Goal: Information Seeking & Learning: Learn about a topic

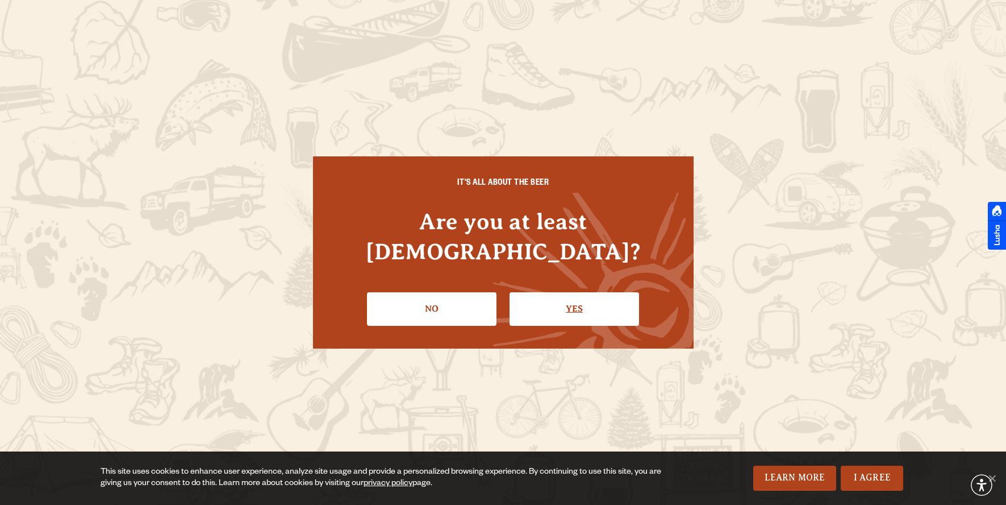
click at [577, 309] on link "Yes" at bounding box center [575, 308] width 130 height 33
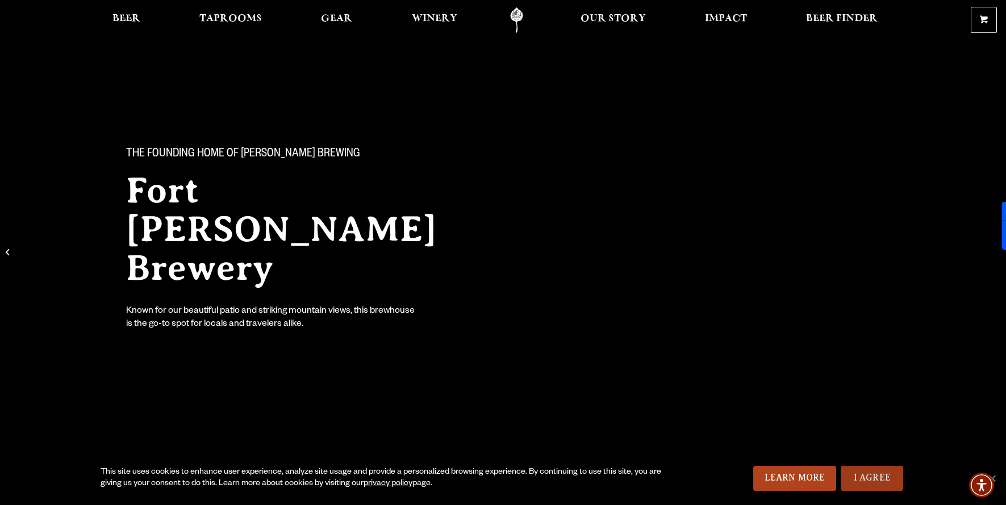
click at [880, 480] on link "I Agree" at bounding box center [872, 477] width 62 height 25
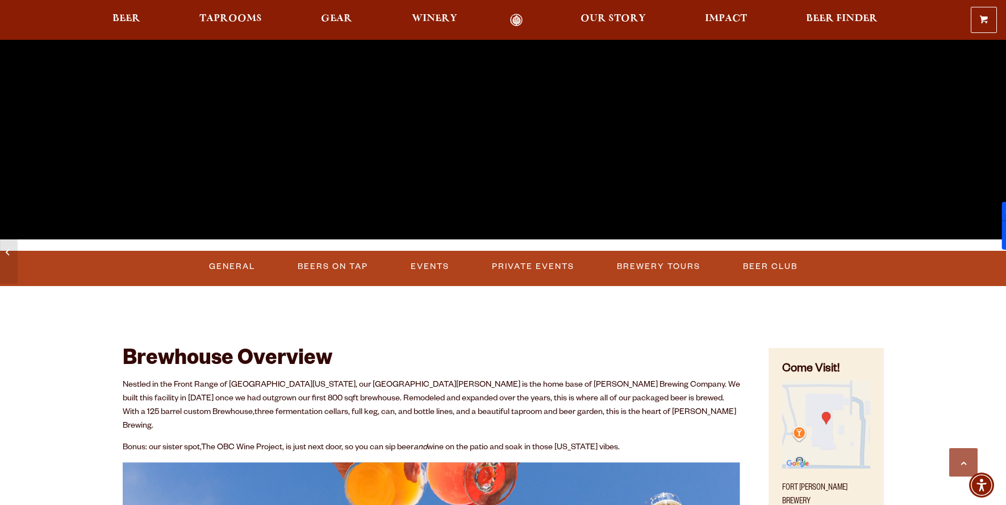
scroll to position [328, 0]
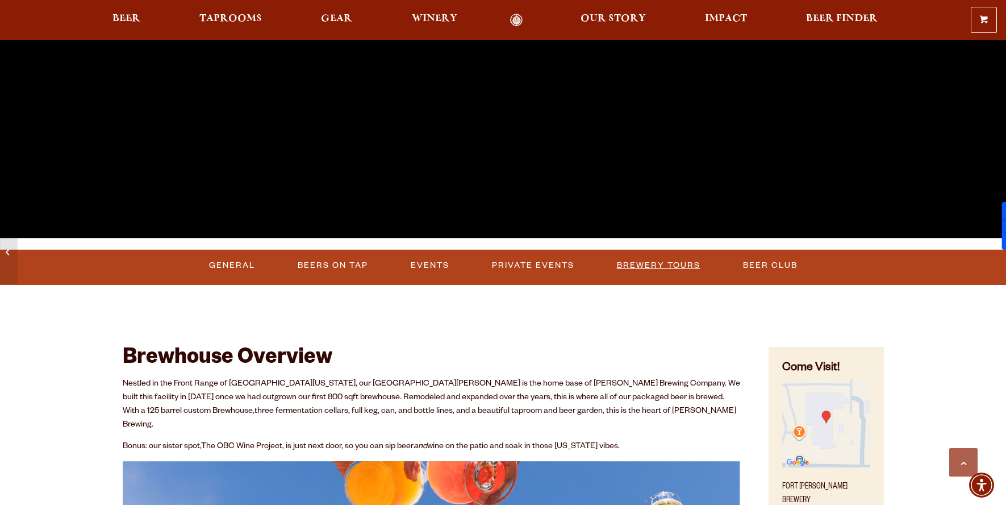
click at [662, 269] on link "Brewery Tours" at bounding box center [658, 265] width 93 height 26
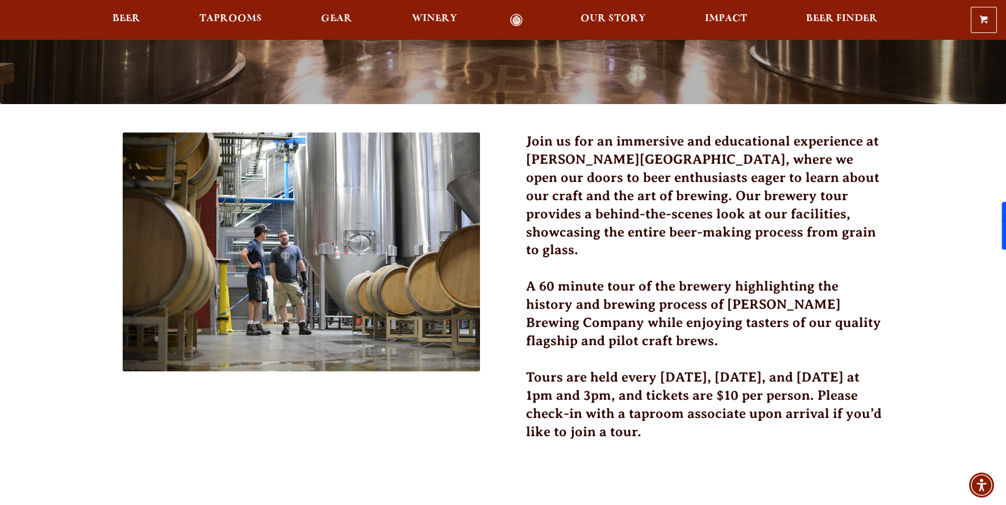
click at [583, 206] on h3 "Join us for an immersive and educational experience at Odell Brewing, where we …" at bounding box center [705, 202] width 358 height 140
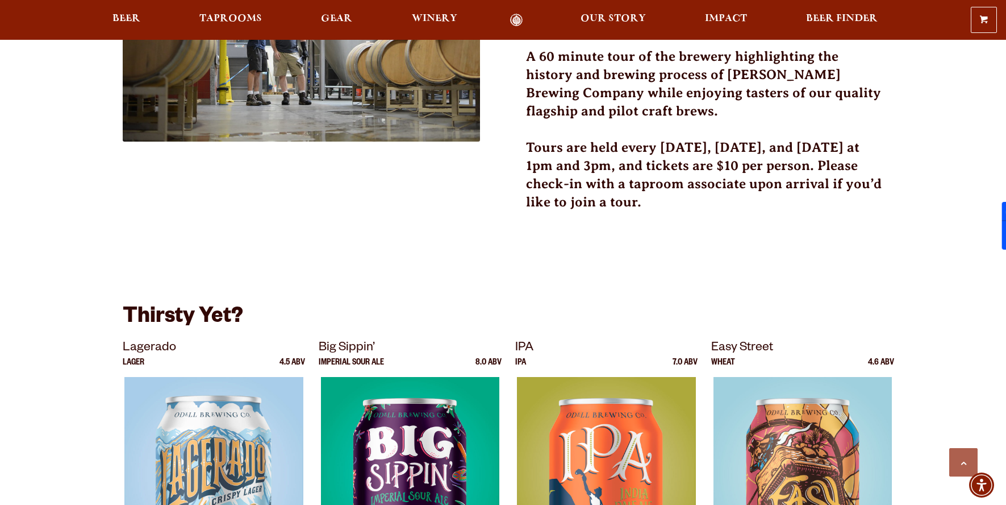
scroll to position [497, 0]
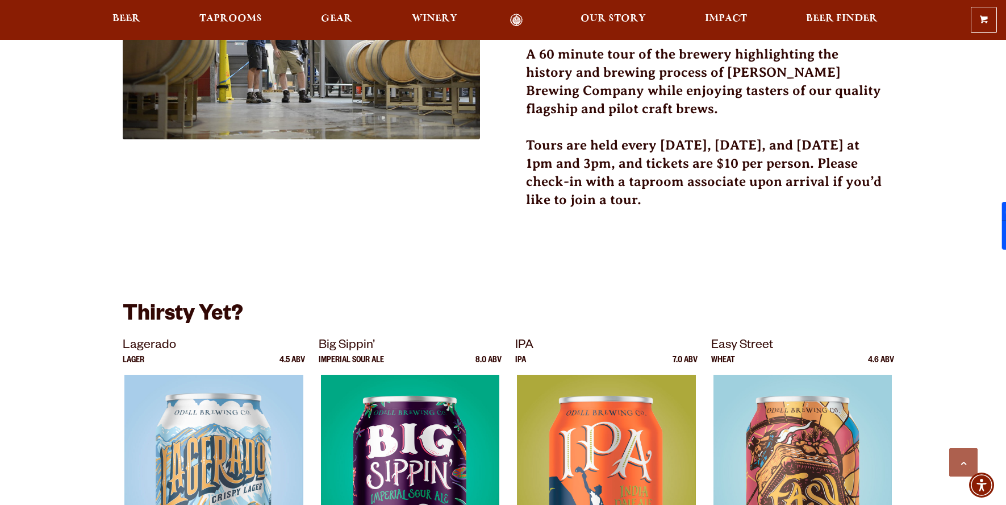
click at [590, 136] on h3 "Tours are held every Friday, Saturday, and Sunday at 1pm and 3pm, and tickets a…" at bounding box center [705, 179] width 358 height 86
click at [690, 136] on h3 "Tours are held every Friday, Saturday, and Sunday at 1pm and 3pm, and tickets a…" at bounding box center [705, 179] width 358 height 86
drag, startPoint x: 551, startPoint y: 127, endPoint x: 821, endPoint y: 134, distance: 270.0
click at [821, 136] on h3 "Tours are held every [DATE], [DATE], and [DATE] at 1pm and 3pm, and tickets are…" at bounding box center [705, 179] width 358 height 86
click at [853, 136] on h3 "Tours are held every [DATE], [DATE], and [DATE] at 1pm and 3pm, and tickets are…" at bounding box center [705, 179] width 358 height 86
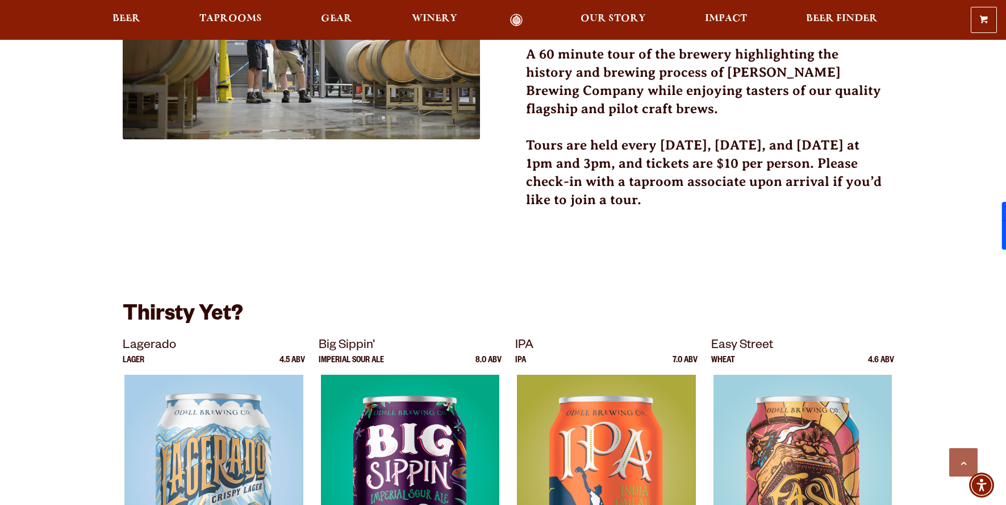
click at [561, 142] on h3 "Tours are held every Friday, Saturday, and Sunday at 1pm and 3pm, and tickets a…" at bounding box center [705, 179] width 358 height 86
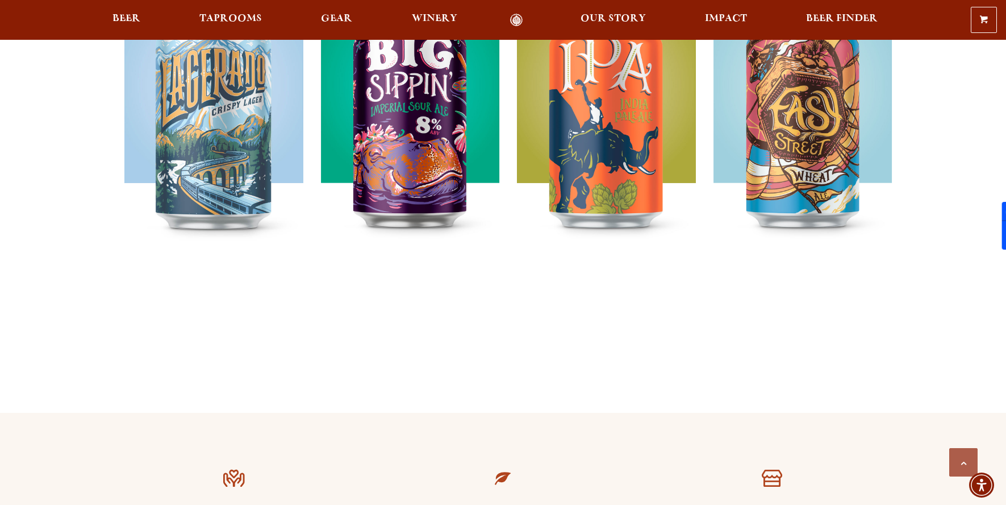
scroll to position [1119, 0]
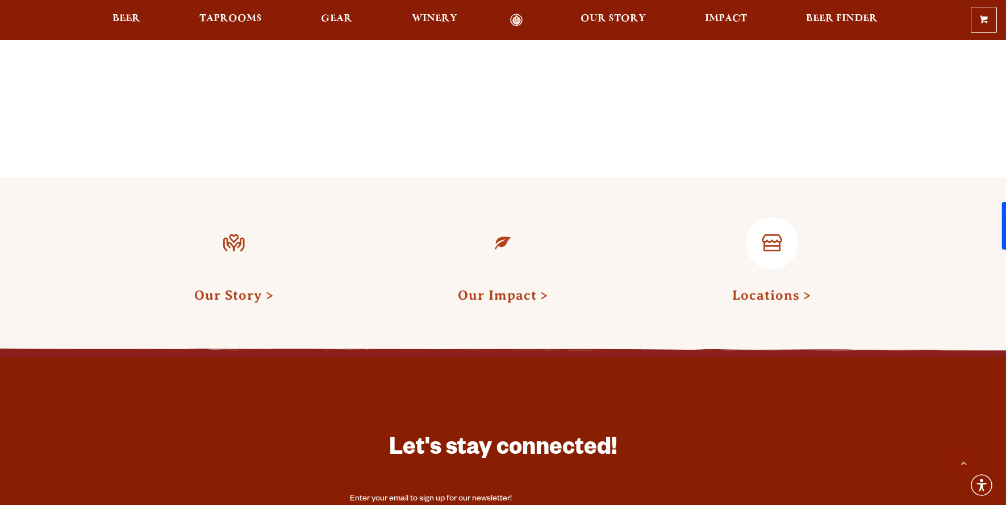
click at [765, 287] on link "Locations" at bounding box center [771, 294] width 79 height 15
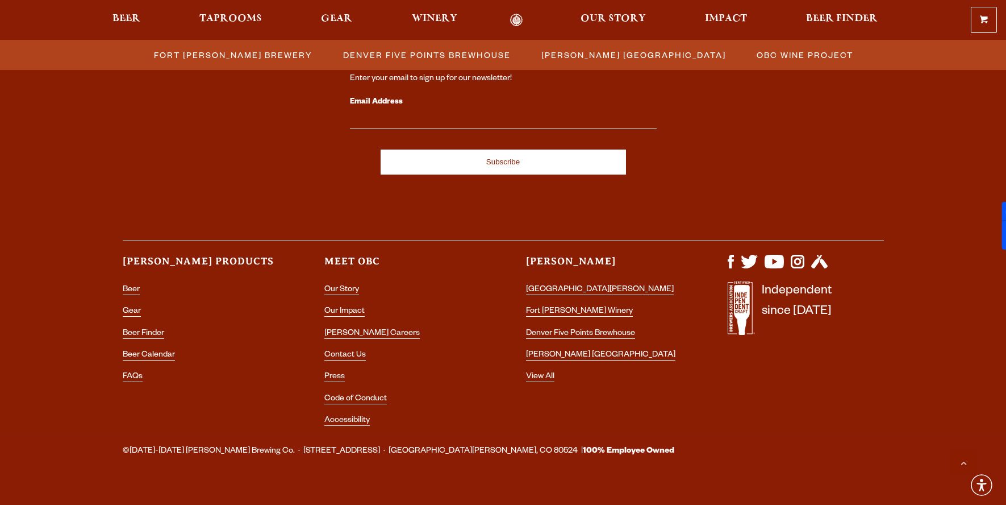
scroll to position [1258, 0]
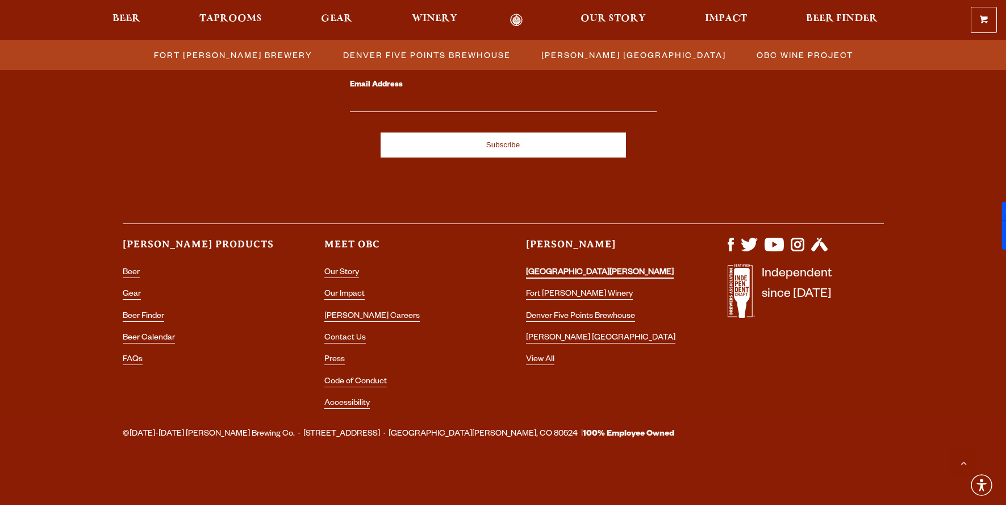
click at [592, 268] on link "[GEOGRAPHIC_DATA][PERSON_NAME]" at bounding box center [600, 273] width 148 height 10
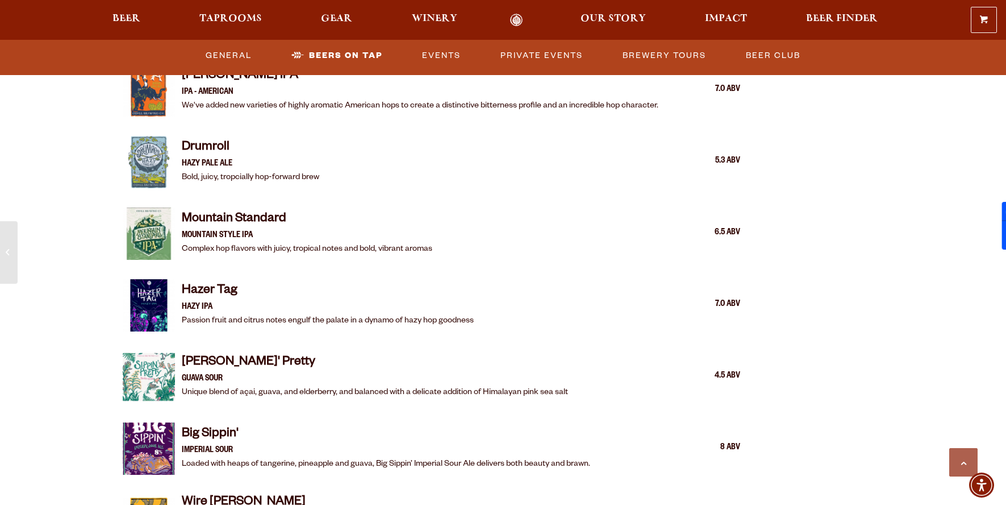
scroll to position [1334, 0]
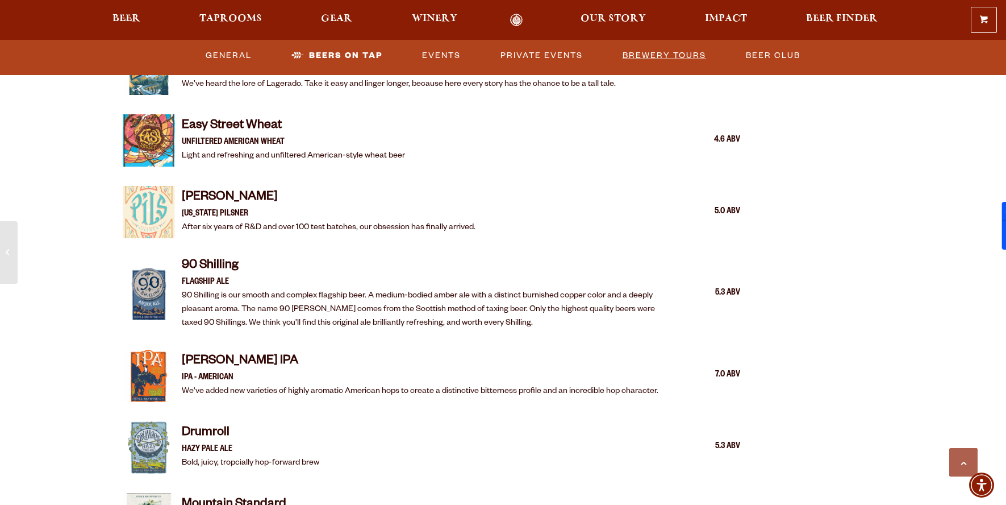
click at [671, 50] on link "Brewery Tours" at bounding box center [664, 56] width 93 height 26
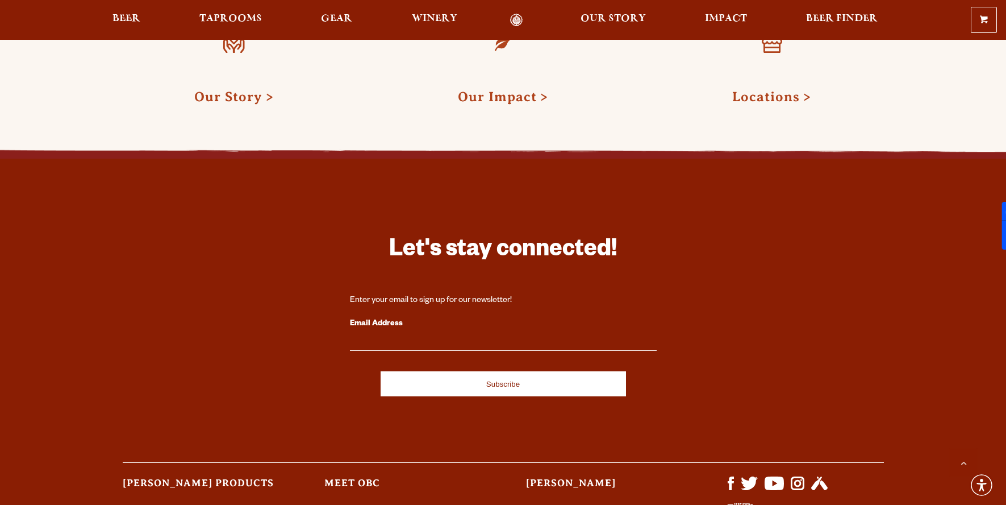
scroll to position [1337, 0]
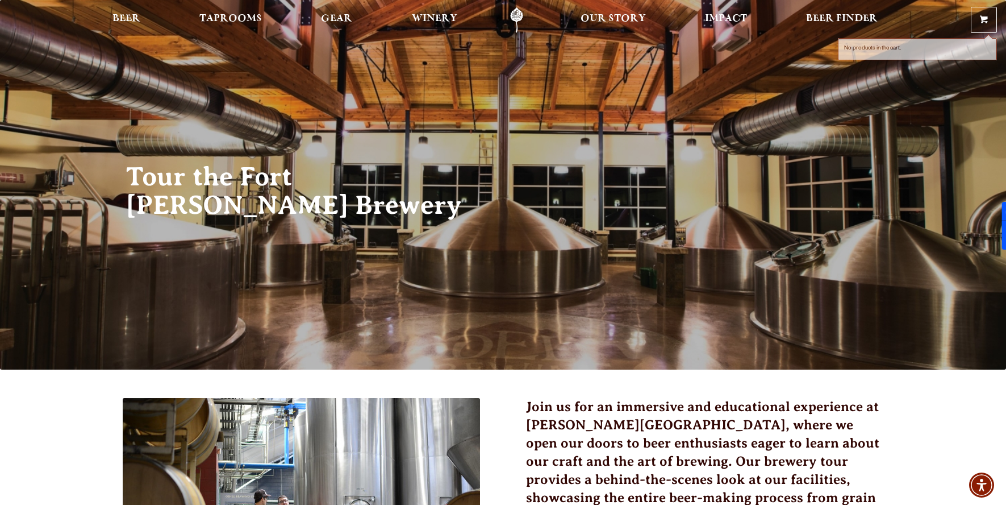
click at [980, 18] on span at bounding box center [984, 22] width 8 height 9
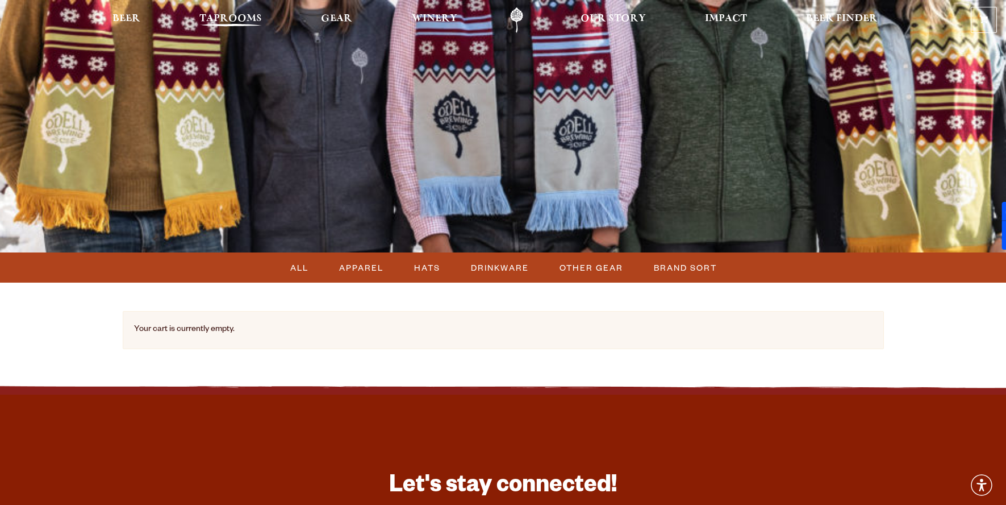
click at [198, 20] on link "Taprooms" at bounding box center [230, 20] width 77 height 26
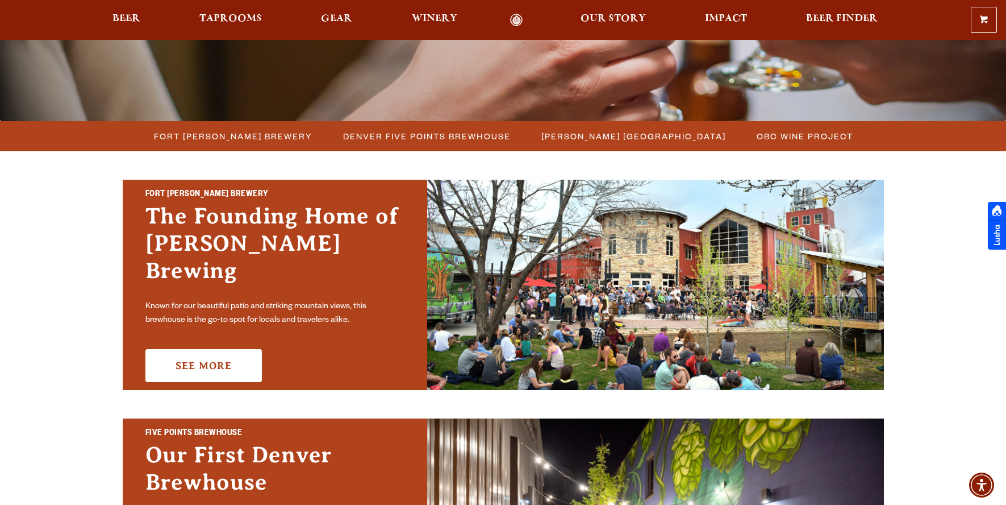
scroll to position [249, 0]
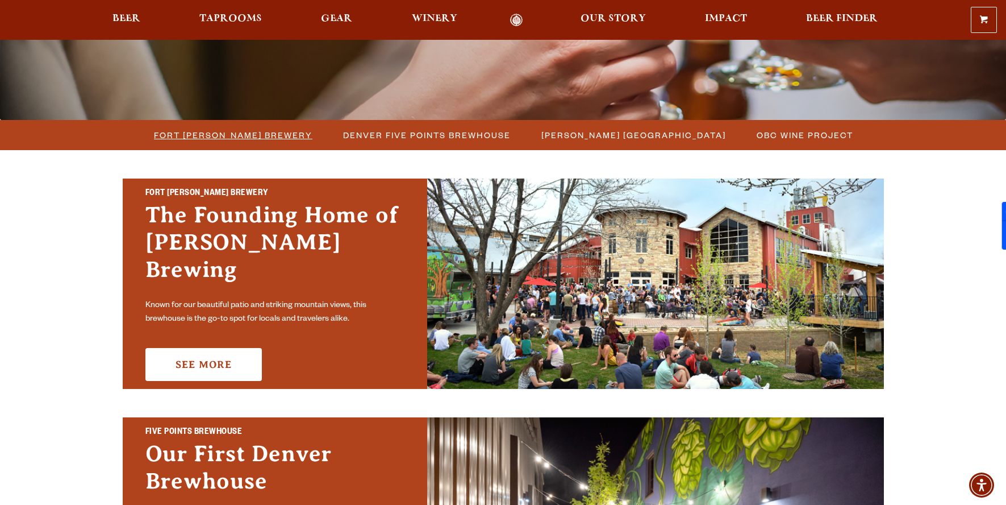
click at [262, 135] on span "Fort [PERSON_NAME] Brewery" at bounding box center [233, 135] width 159 height 16
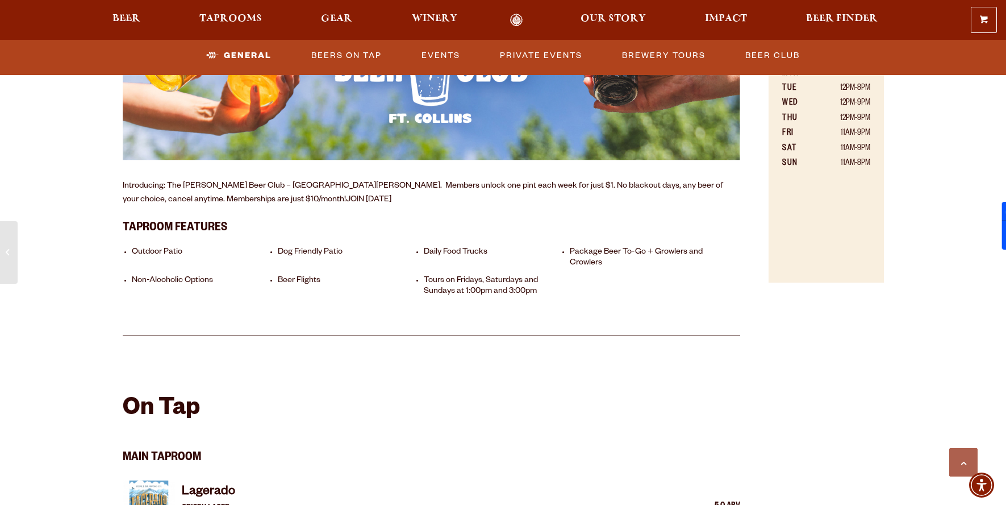
scroll to position [903, 0]
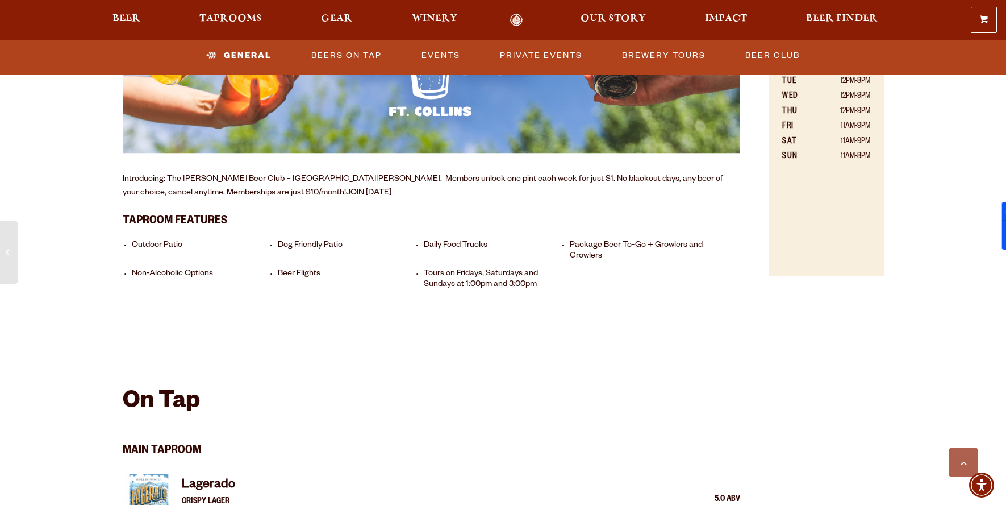
drag, startPoint x: 195, startPoint y: 187, endPoint x: 162, endPoint y: 179, distance: 33.9
click at [194, 186] on div "Brewhouse Overview Nestled in the Front Range of [GEOGRAPHIC_DATA][US_STATE], o…" at bounding box center [432, 34] width 618 height 590
click at [162, 179] on p "Introducing: The [PERSON_NAME] Beer Club – [GEOGRAPHIC_DATA][PERSON_NAME]. Memb…" at bounding box center [432, 186] width 618 height 27
click at [340, 173] on p "Introducing: The [PERSON_NAME] Beer Club – [GEOGRAPHIC_DATA][PERSON_NAME]. Memb…" at bounding box center [432, 186] width 618 height 27
click at [528, 173] on p "Introducing: The [PERSON_NAME] Beer Club – [GEOGRAPHIC_DATA][PERSON_NAME]. Memb…" at bounding box center [432, 186] width 618 height 27
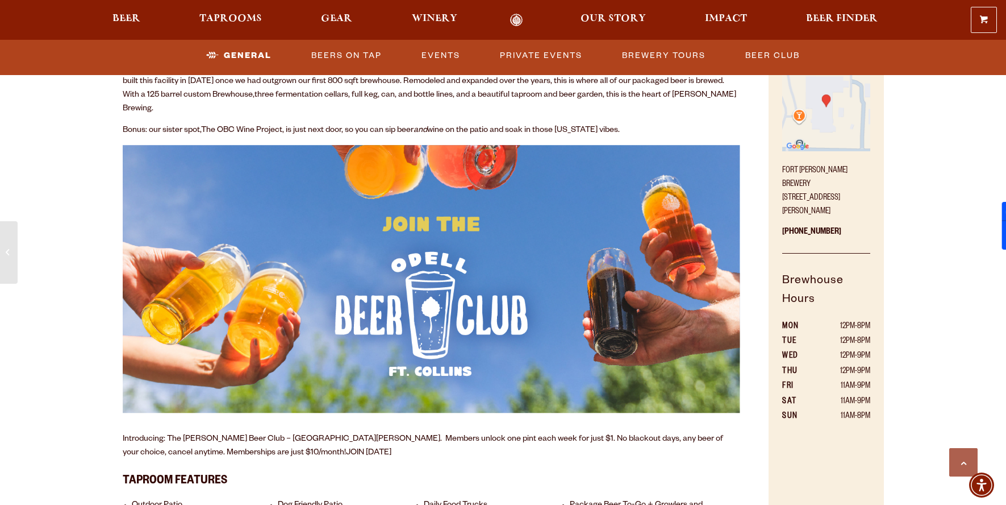
scroll to position [398, 0]
